Goal: Task Accomplishment & Management: Complete application form

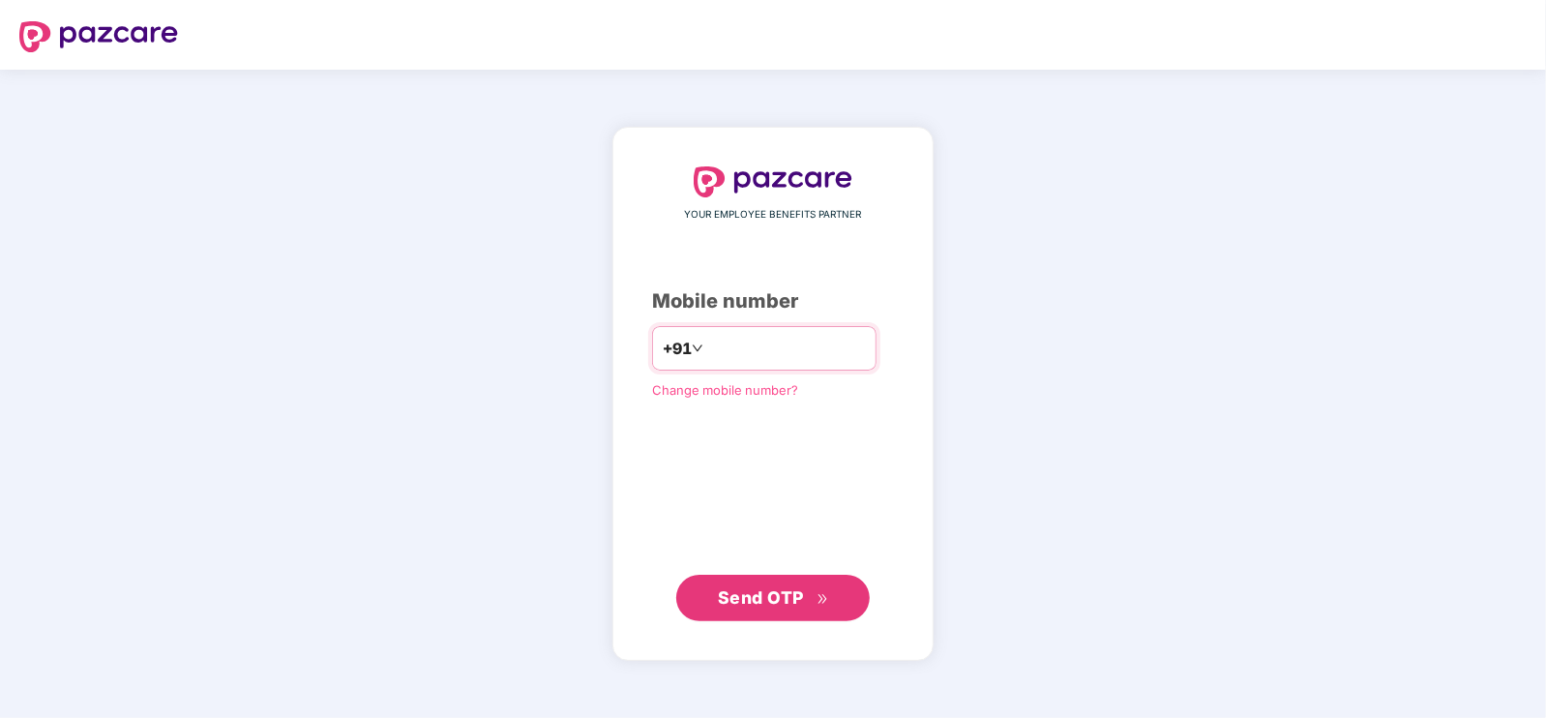
type input "**********"
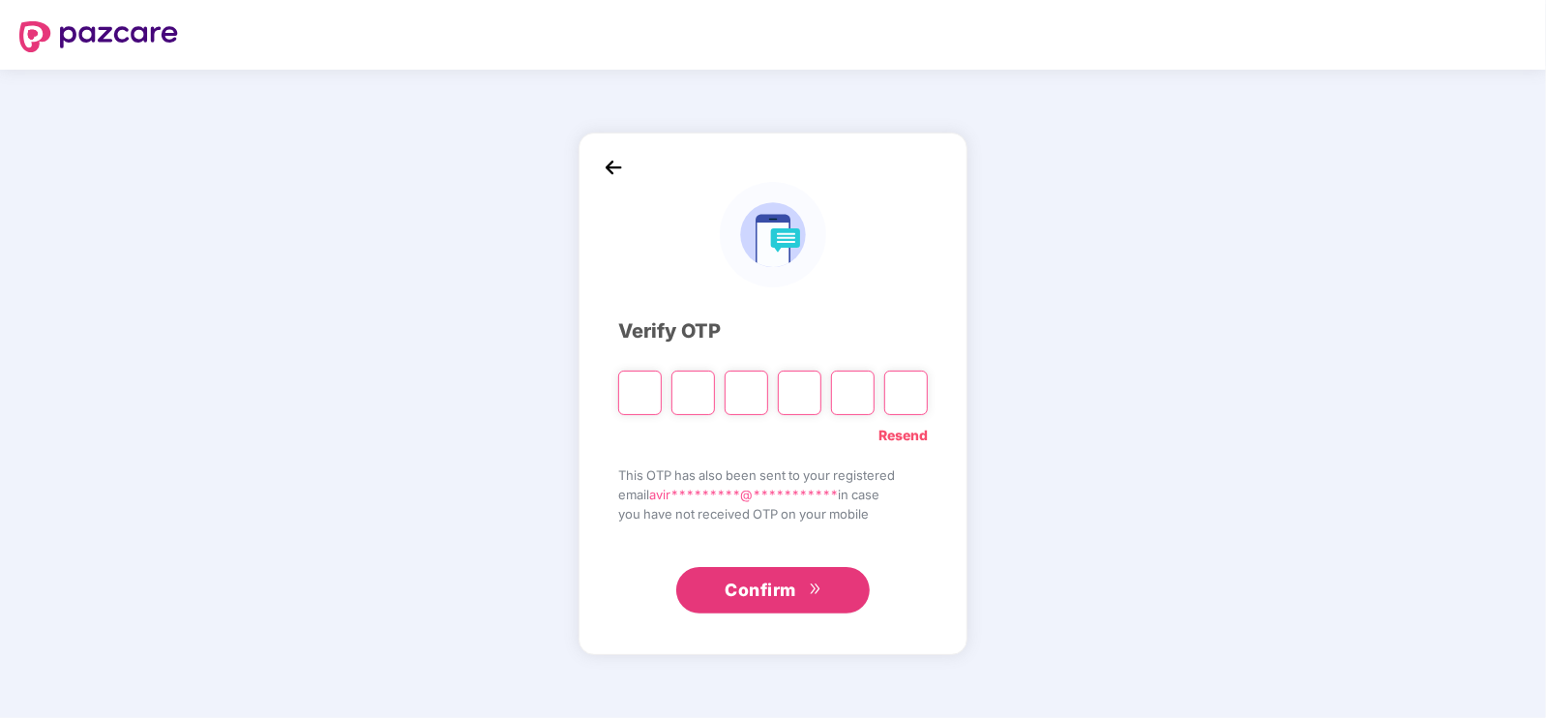
type input "*"
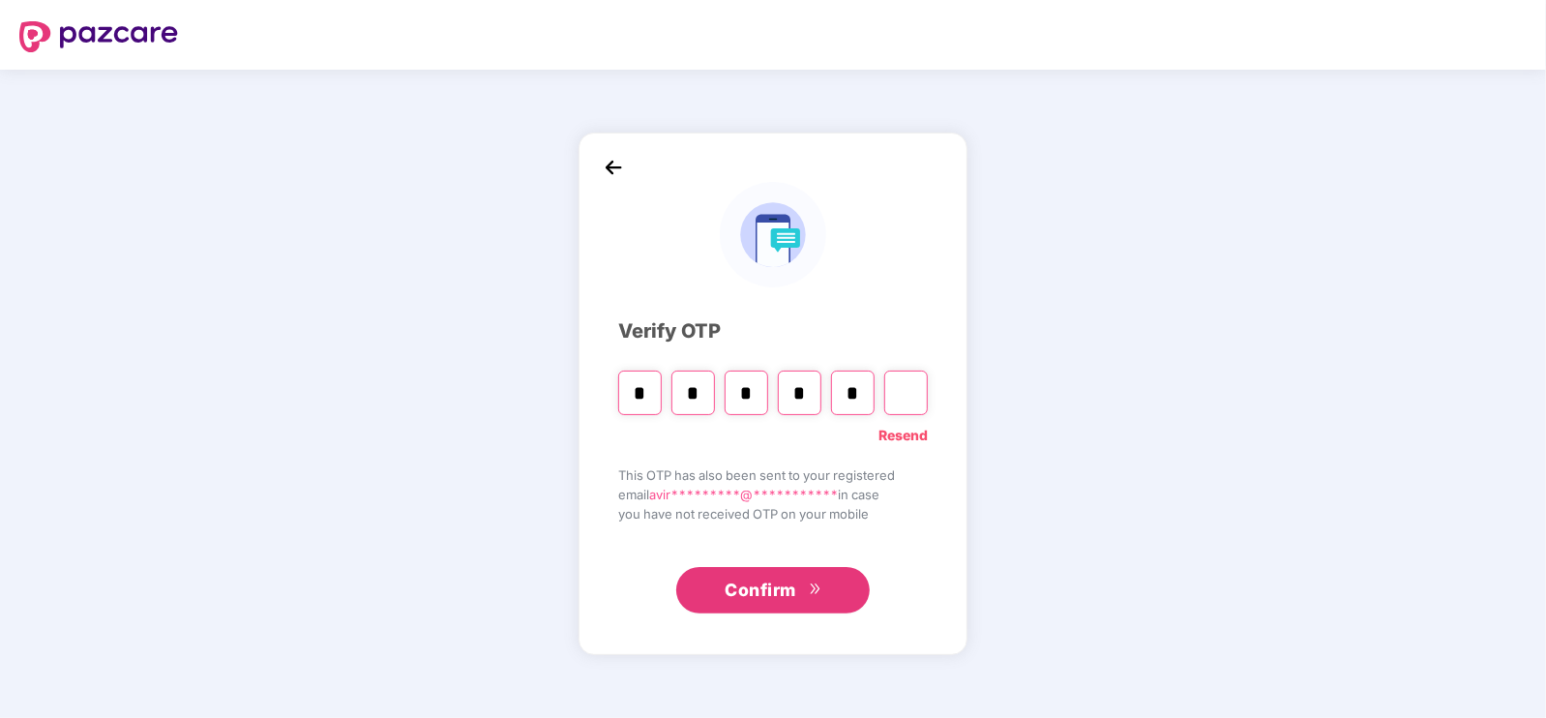
type input "*"
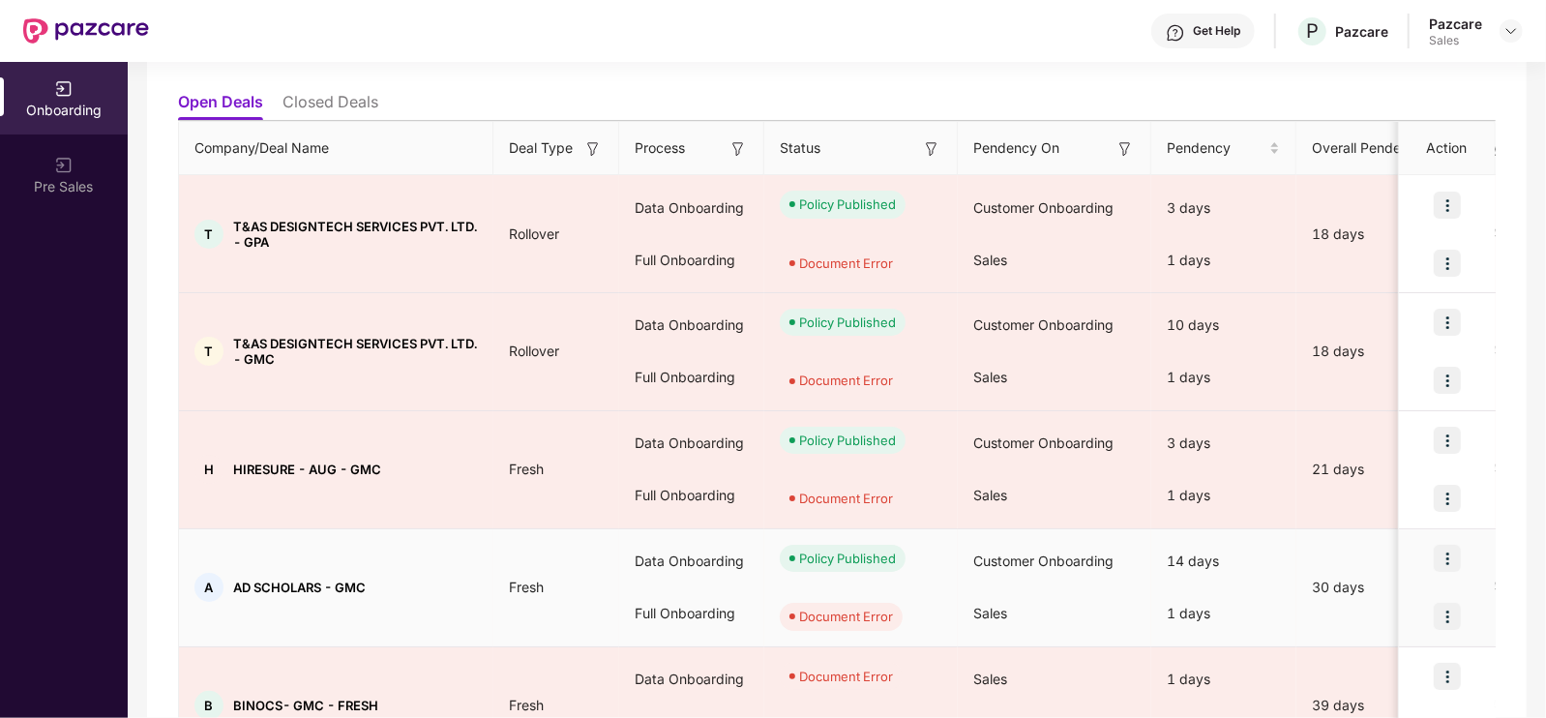
scroll to position [313, 0]
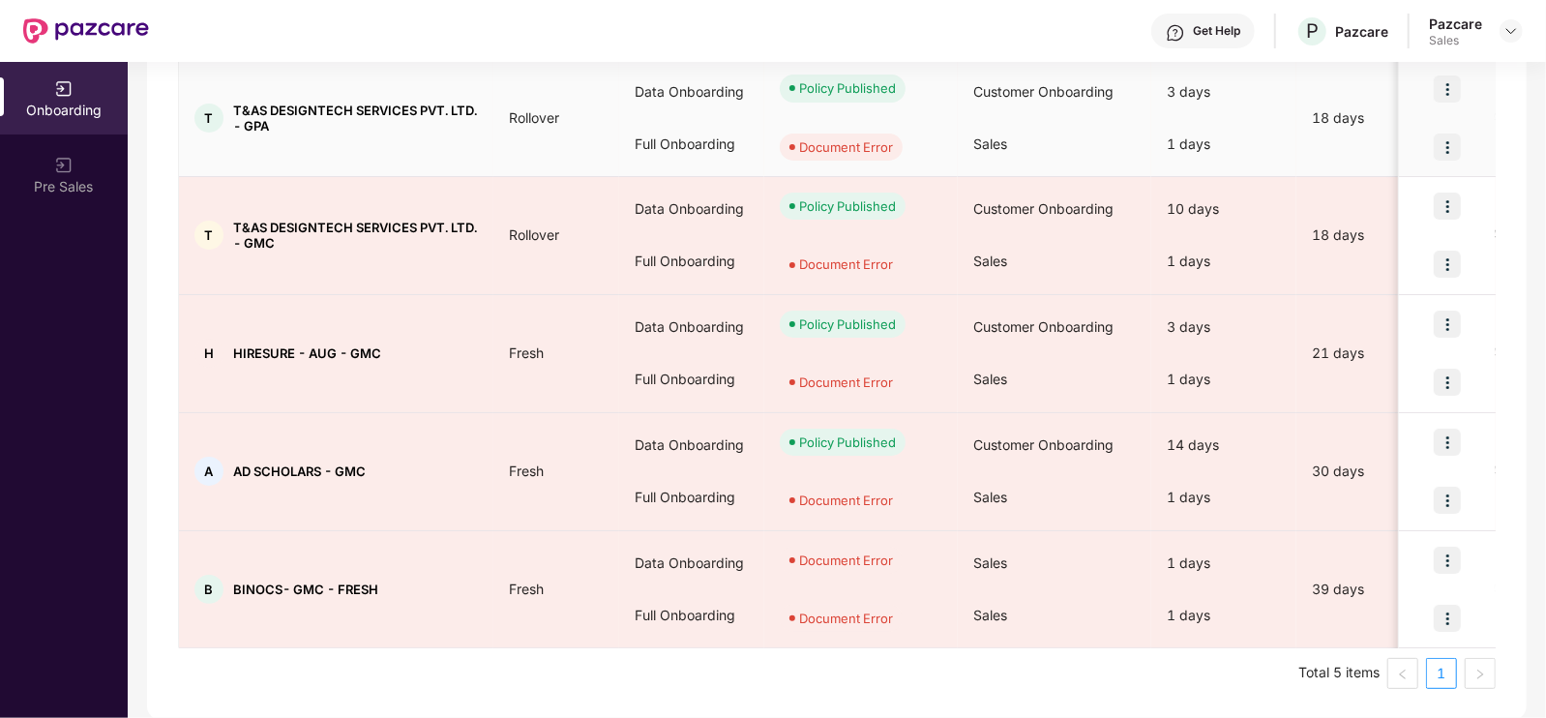
click at [1458, 134] on img at bounding box center [1447, 147] width 27 height 27
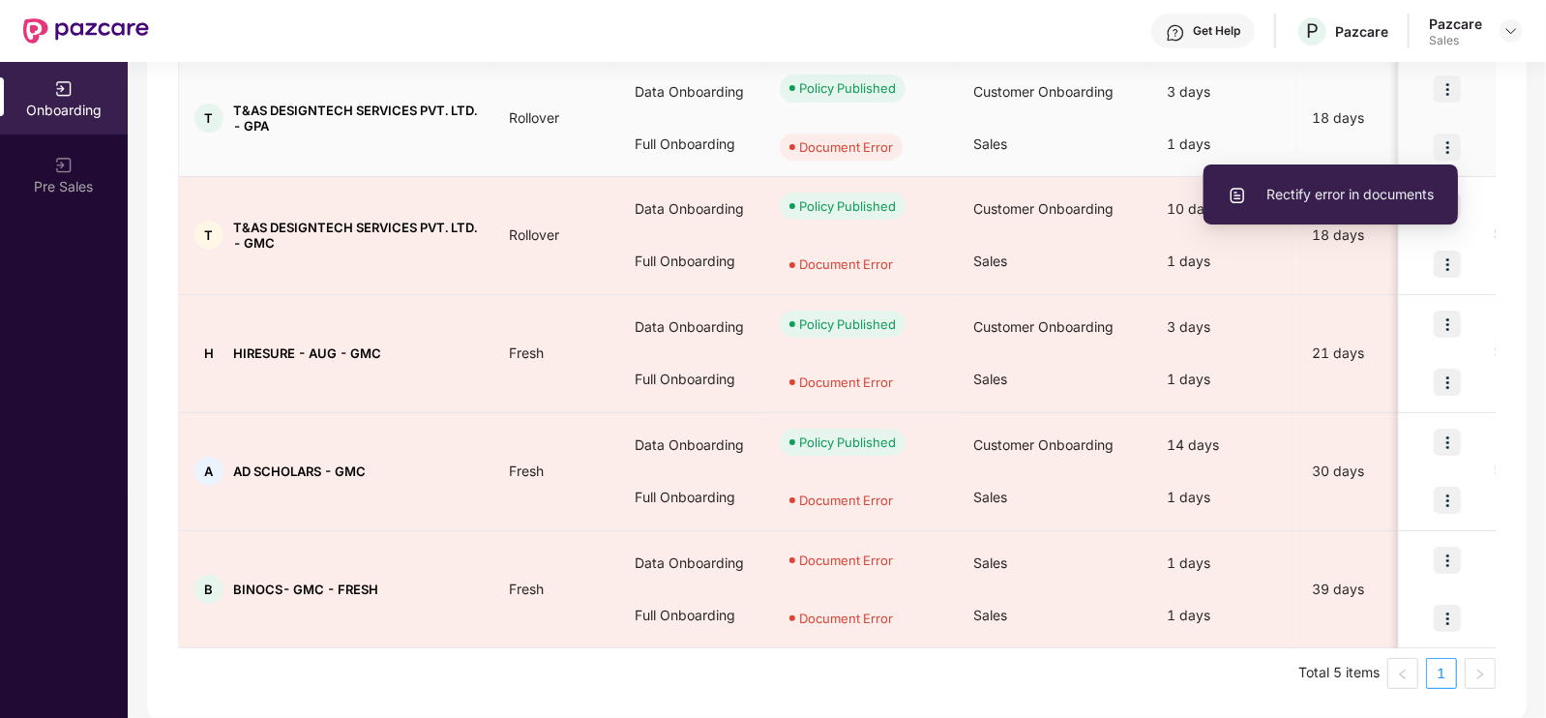
click at [1314, 206] on li "Rectify error in documents" at bounding box center [1331, 194] width 254 height 41
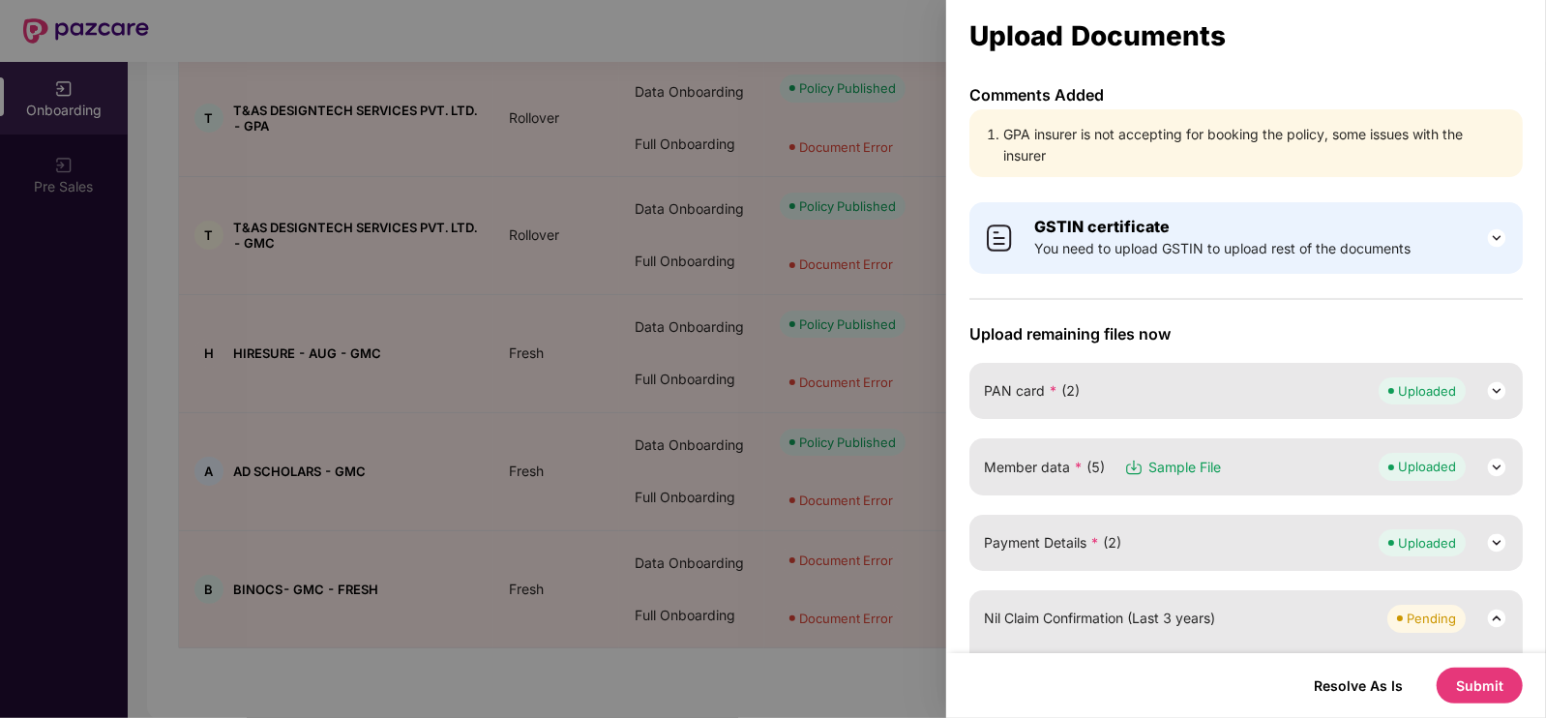
click at [1063, 138] on li "GPA insurer is not accepting for booking the policy, some issues with the insur…" at bounding box center [1255, 145] width 505 height 43
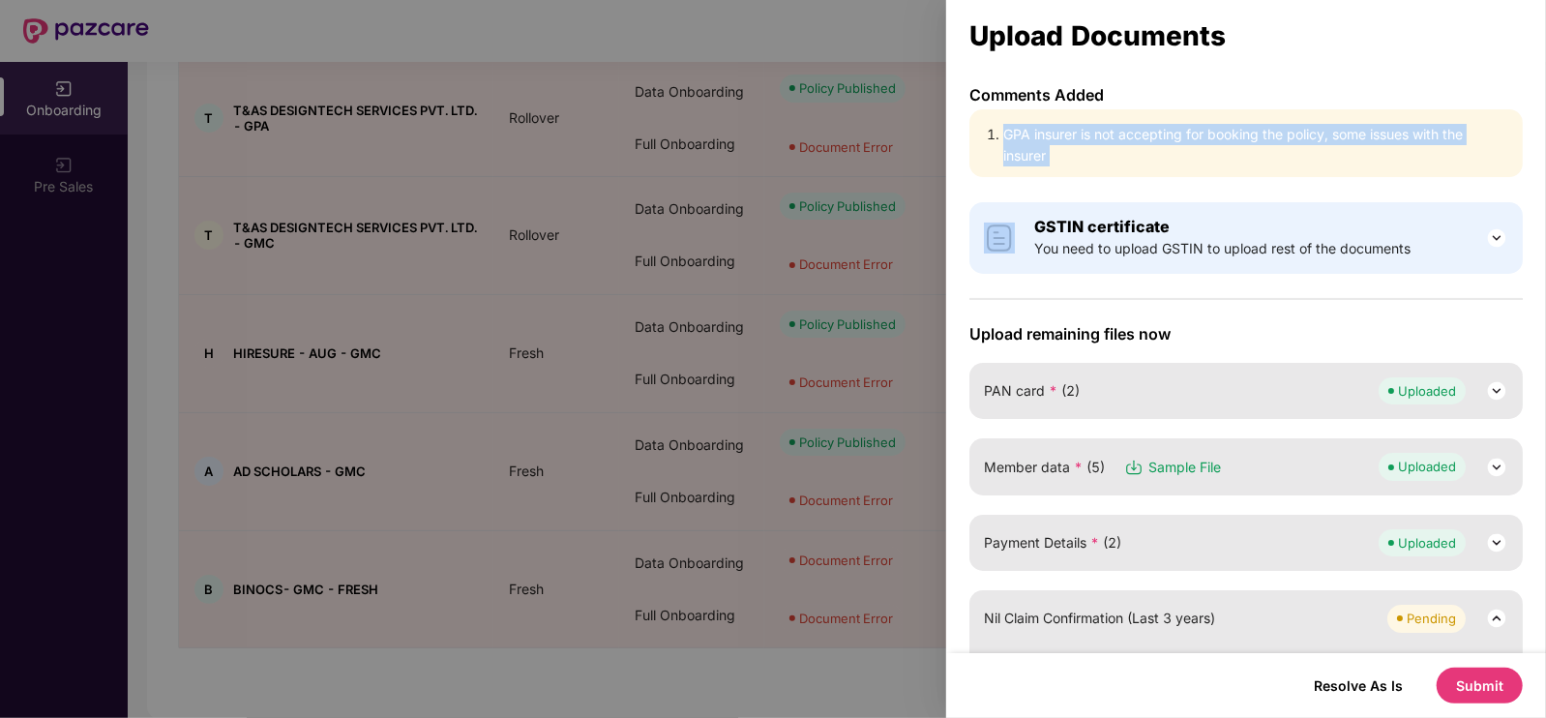
click at [1063, 138] on li "GPA insurer is not accepting for booking the policy, some issues with the insur…" at bounding box center [1255, 145] width 505 height 43
click at [1214, 137] on li "GPA insurer is not accepting for booking the policy, some issues with the insur…" at bounding box center [1255, 145] width 505 height 43
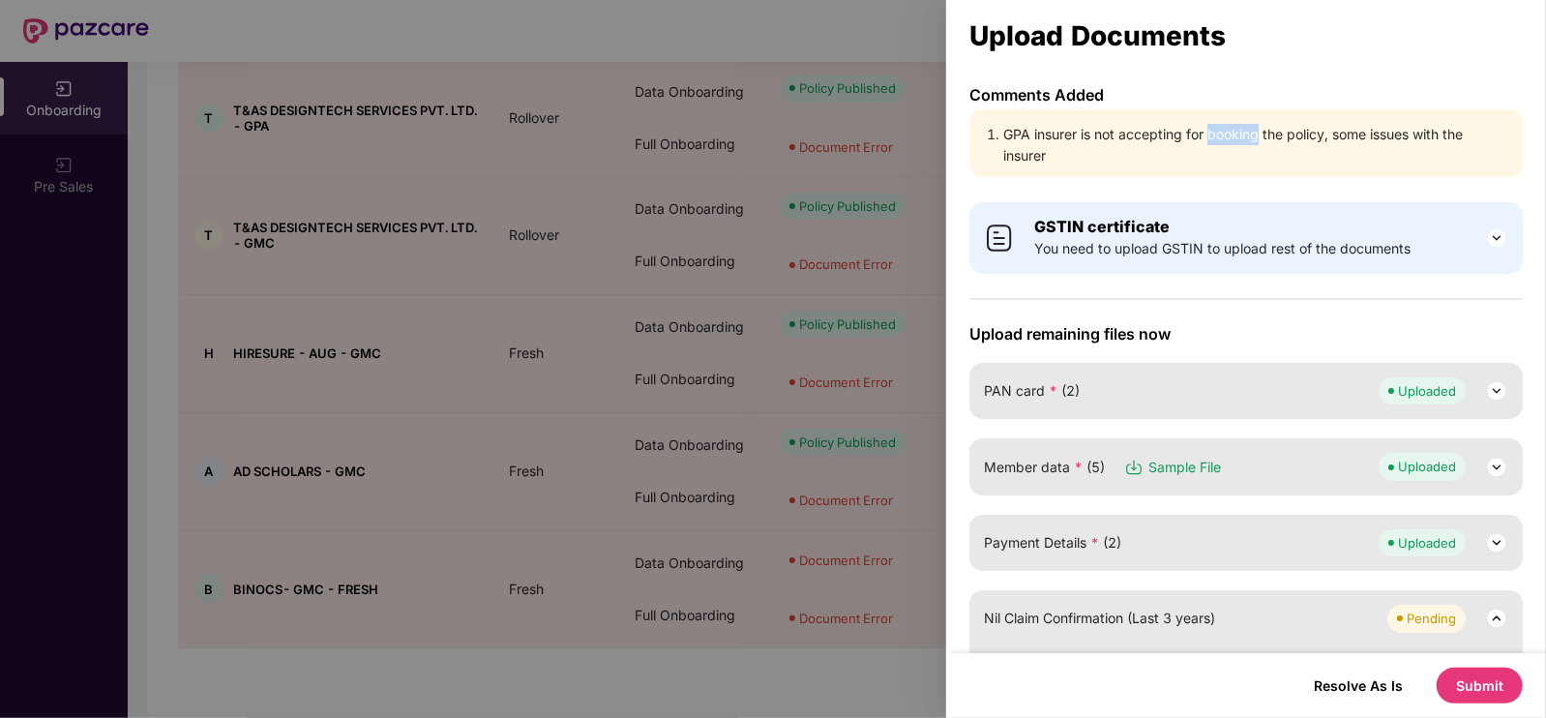
click at [1214, 137] on li "GPA insurer is not accepting for booking the policy, some issues with the insur…" at bounding box center [1255, 145] width 505 height 43
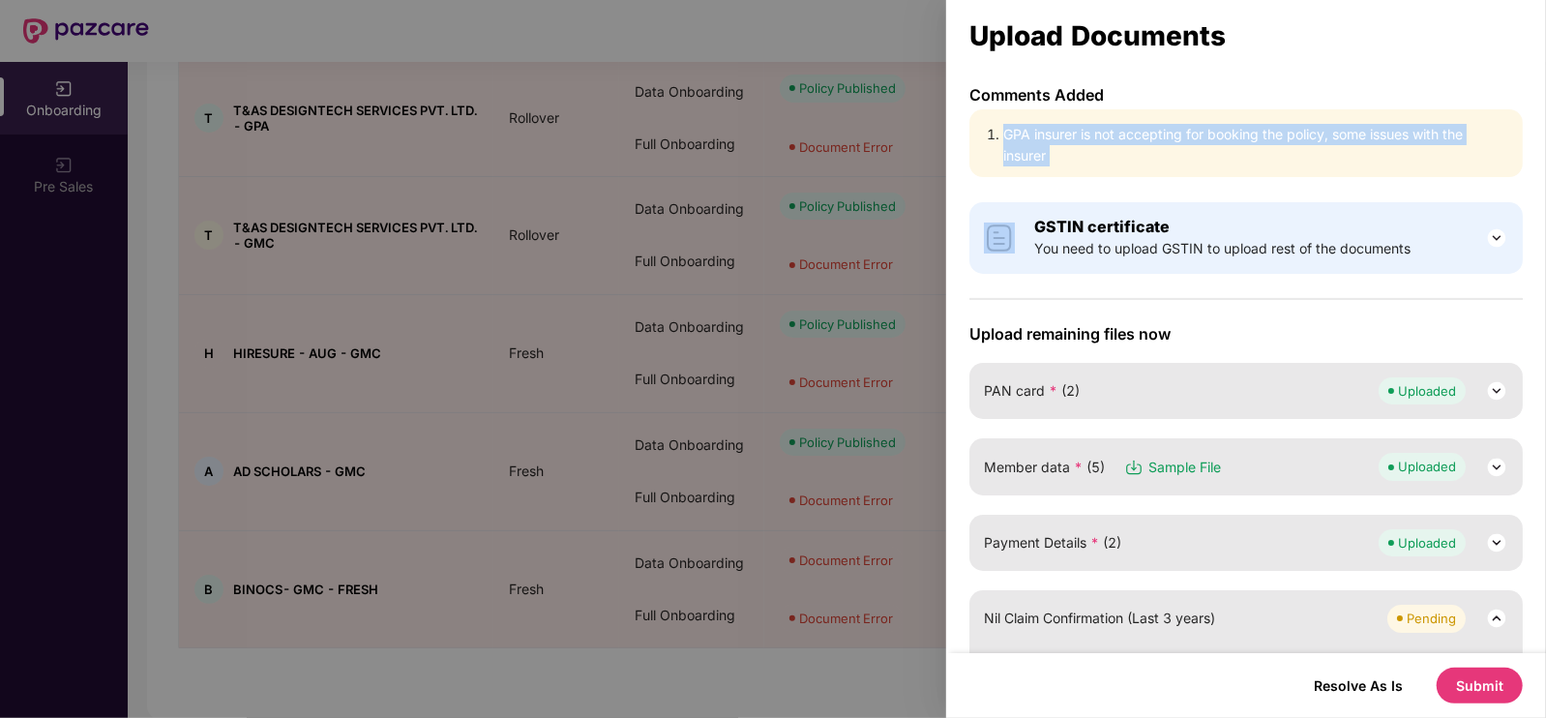
click at [1214, 137] on li "GPA insurer is not accepting for booking the policy, some issues with the insur…" at bounding box center [1255, 145] width 505 height 43
click at [1212, 155] on li "GPA insurer is not accepting for booking the policy, some issues with the insur…" at bounding box center [1255, 145] width 505 height 43
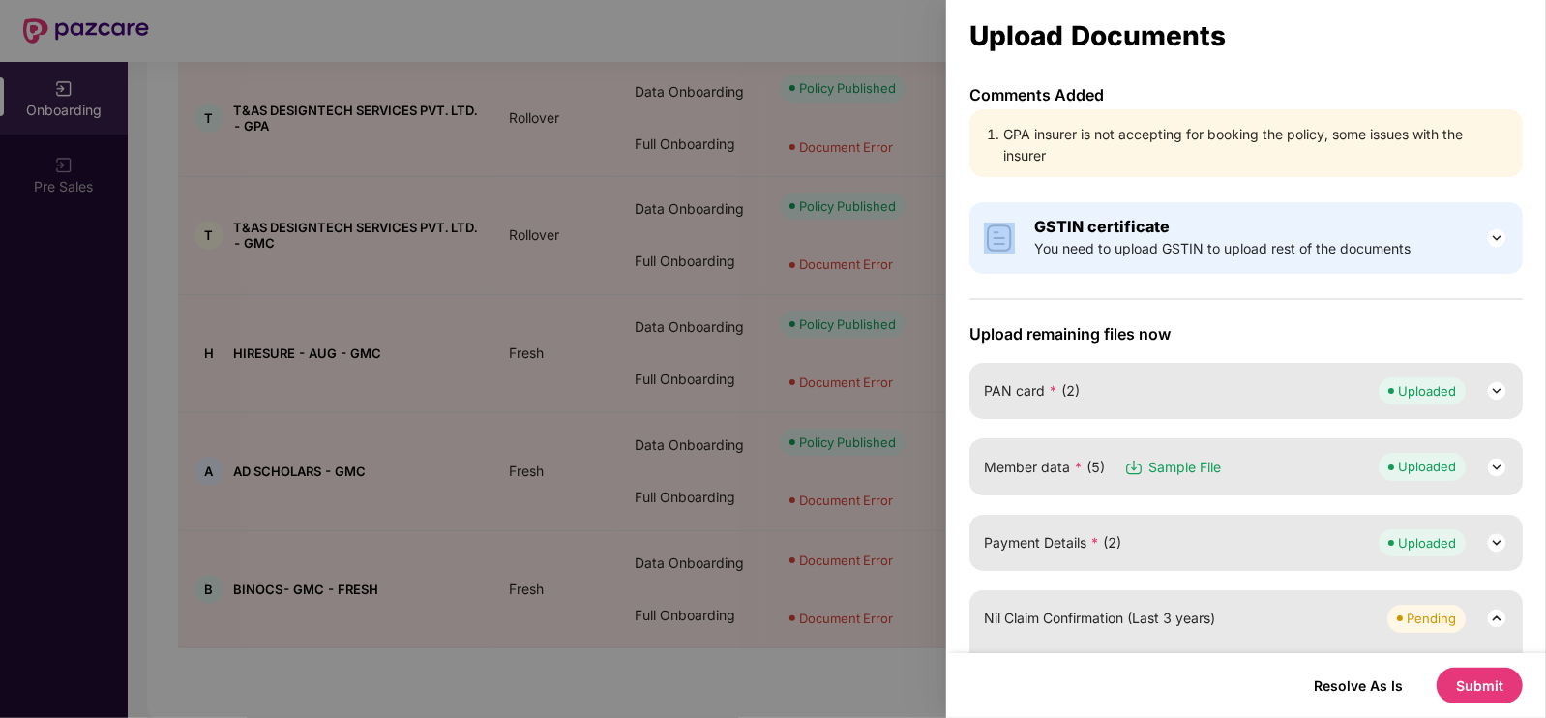
click at [1212, 155] on li "GPA insurer is not accepting for booking the policy, some issues with the insur…" at bounding box center [1255, 145] width 505 height 43
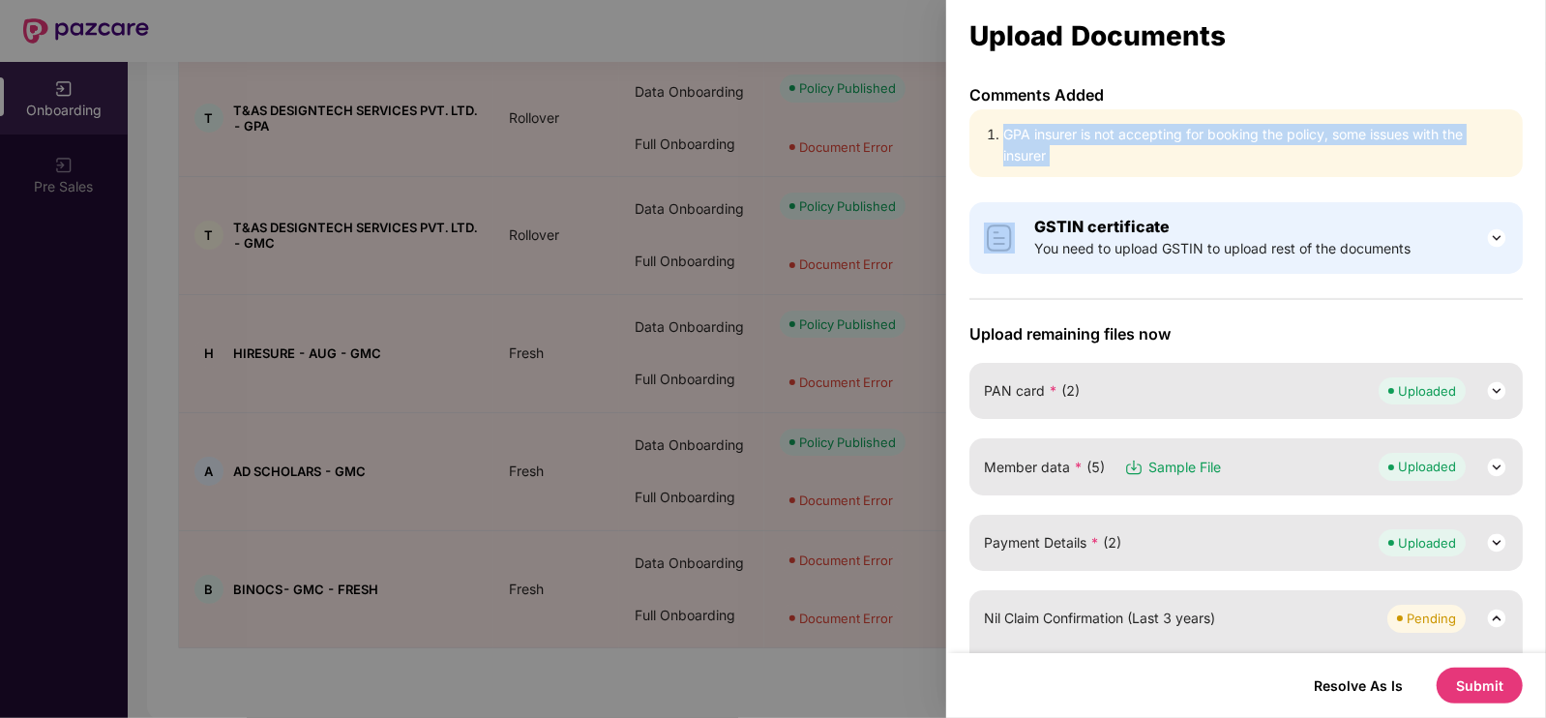
click at [1212, 155] on li "GPA insurer is not accepting for booking the policy, some issues with the insur…" at bounding box center [1255, 145] width 505 height 43
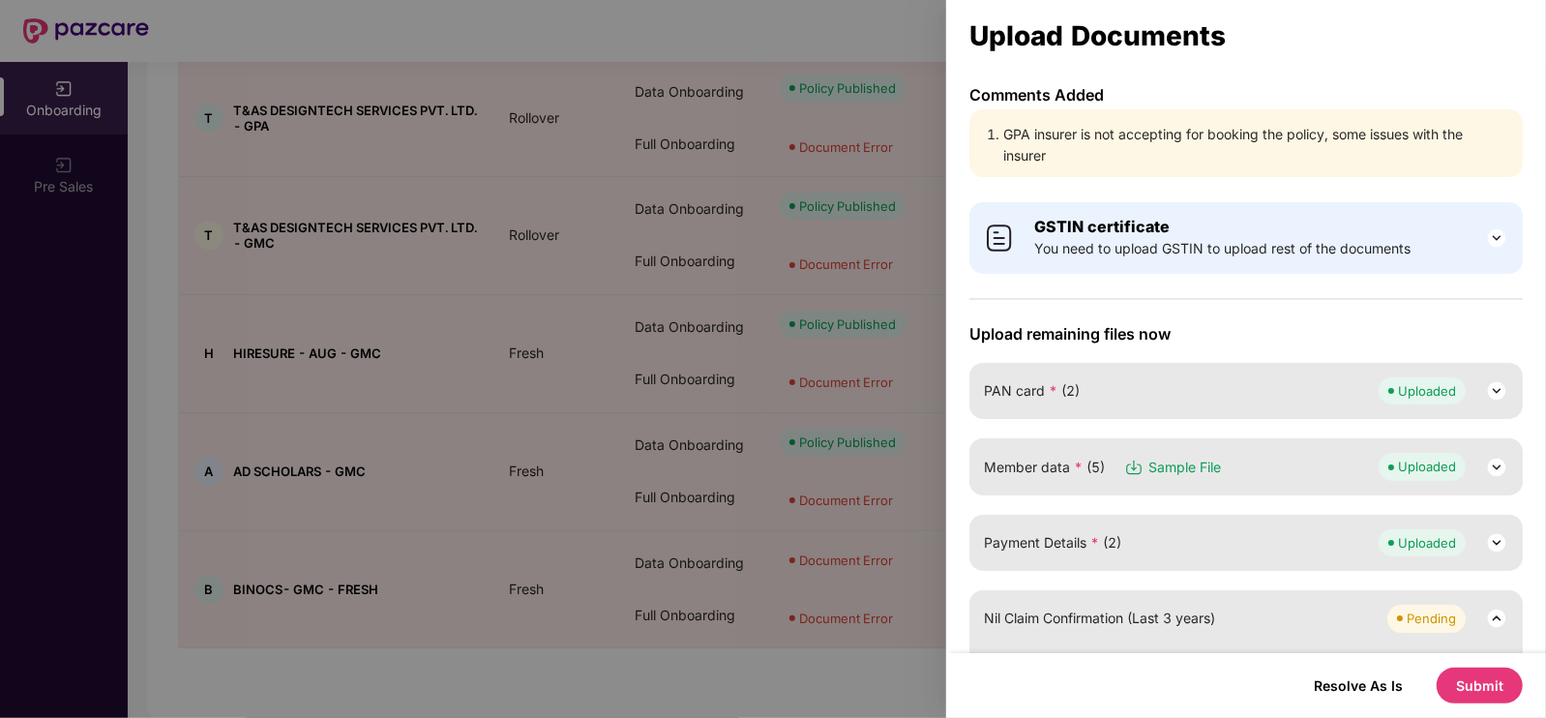
click at [97, 325] on div at bounding box center [773, 359] width 1546 height 718
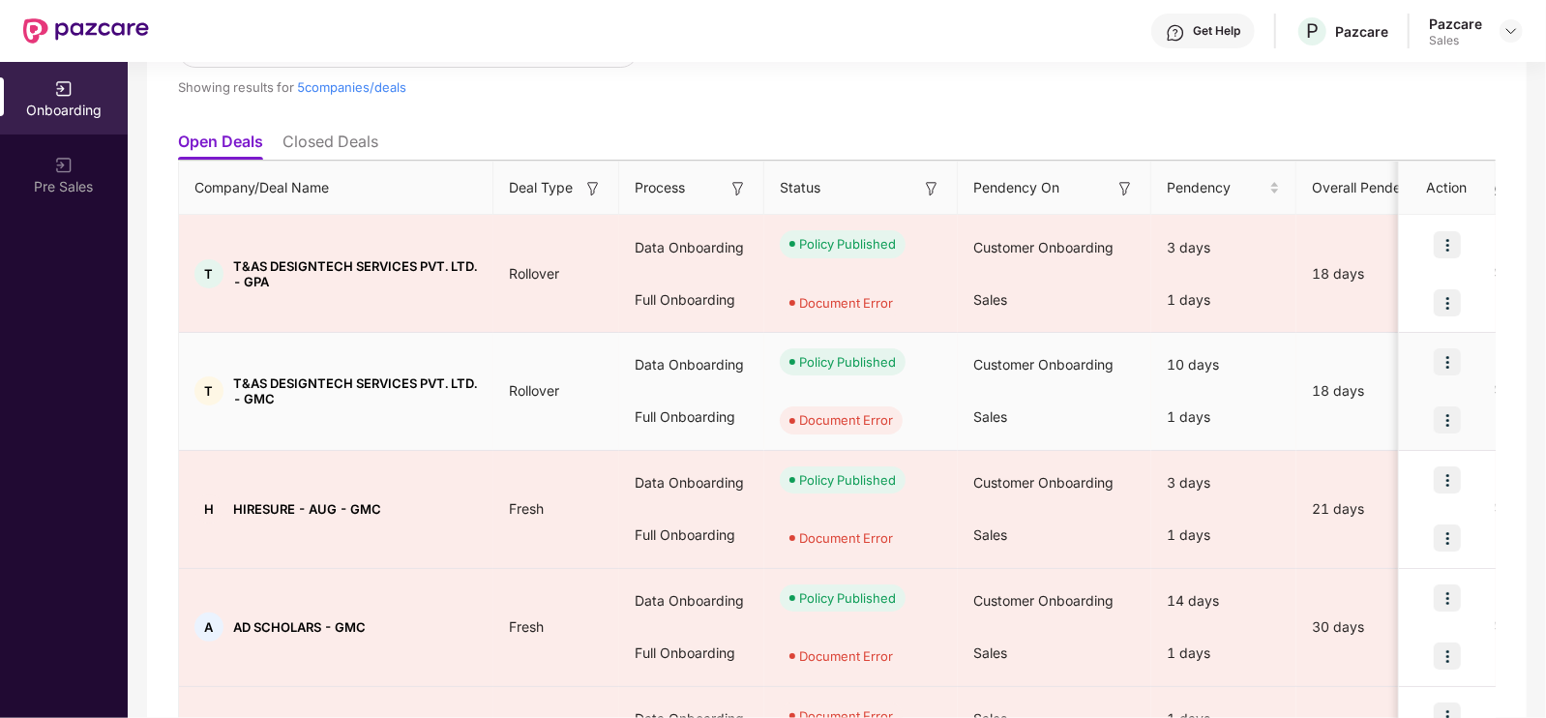
scroll to position [153, 0]
